Goal: Task Accomplishment & Management: Complete application form

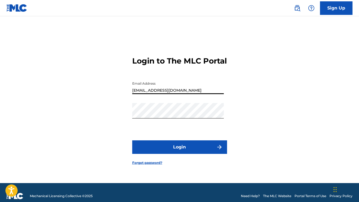
type input "[EMAIL_ADDRESS][DOMAIN_NAME]"
click at [182, 152] on button "Login" at bounding box center [179, 147] width 95 height 14
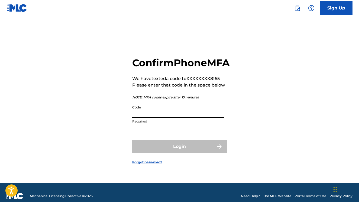
click at [161, 118] on input "Code" at bounding box center [177, 110] width 91 height 15
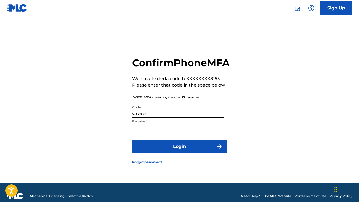
type input "703207"
click at [159, 151] on button "Login" at bounding box center [179, 147] width 95 height 14
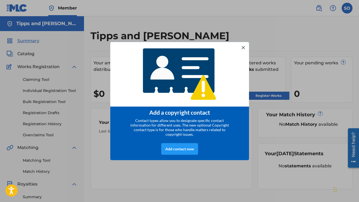
click at [241, 46] on div at bounding box center [242, 47] width 7 height 7
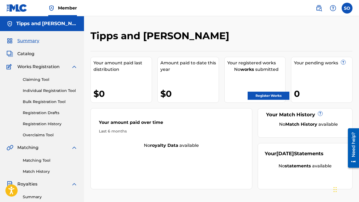
click at [257, 94] on link "Register Works" at bounding box center [268, 96] width 42 height 8
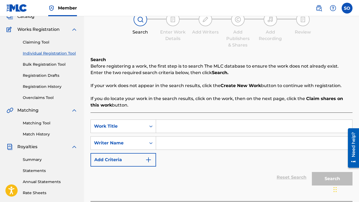
scroll to position [37, 0]
click at [149, 128] on icon "Search Form" at bounding box center [150, 126] width 5 height 5
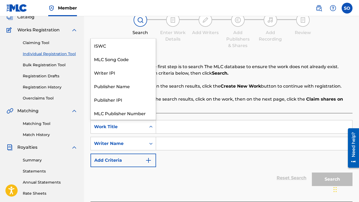
scroll to position [14, 0]
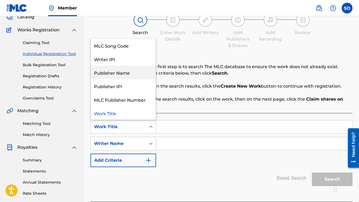
click at [131, 74] on div "Publisher Name" at bounding box center [123, 73] width 65 height 14
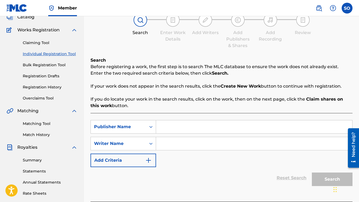
click at [190, 130] on input "Search Form" at bounding box center [254, 126] width 196 height 13
type input "tipps and [PERSON_NAME]"
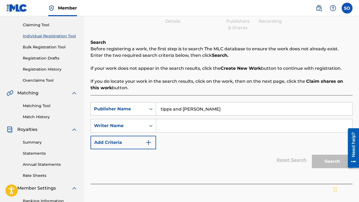
scroll to position [55, 0]
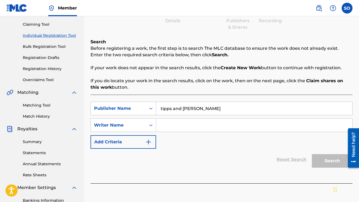
click at [230, 103] on input "tipps and [PERSON_NAME]" at bounding box center [254, 108] width 196 height 13
click at [323, 160] on div "Search" at bounding box center [330, 160] width 43 height 22
click at [176, 110] on input "tipps and [PERSON_NAME]" at bounding box center [254, 108] width 196 height 13
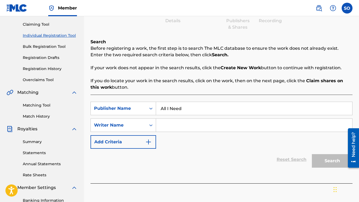
click at [168, 109] on input "All I Need" at bounding box center [254, 108] width 196 height 13
type input "Tipps and [PERSON_NAME]"
click at [148, 125] on div "Search Form" at bounding box center [151, 125] width 10 height 10
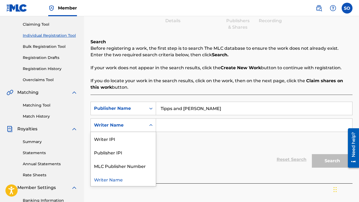
click at [180, 143] on div "SearchWithCriteriab017f0e6-6eee-4222-a545-e7c816e62945 Publisher Name Tipps and…" at bounding box center [221, 125] width 262 height 47
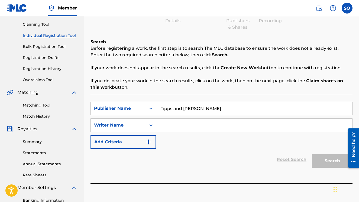
click at [183, 125] on input "Search Form" at bounding box center [254, 125] width 196 height 13
paste input "1179659103"
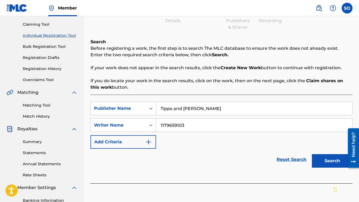
type input "1179659103"
click at [323, 159] on button "Search" at bounding box center [332, 161] width 41 height 14
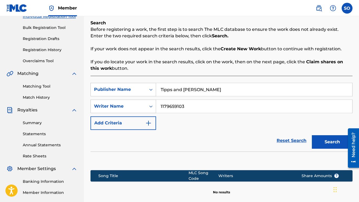
scroll to position [0, 0]
